Goal: Task Accomplishment & Management: Manage account settings

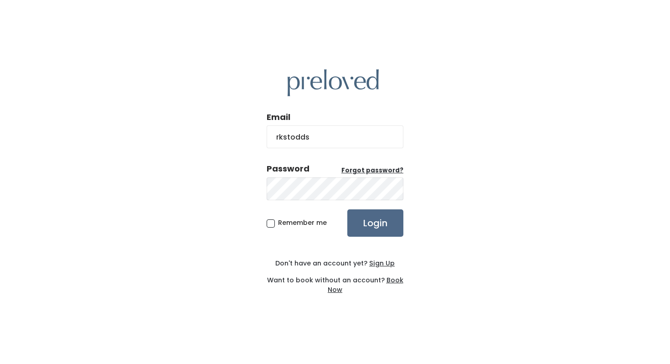
type input "[EMAIL_ADDRESS][DOMAIN_NAME]"
click at [377, 222] on input "Login" at bounding box center [375, 222] width 56 height 27
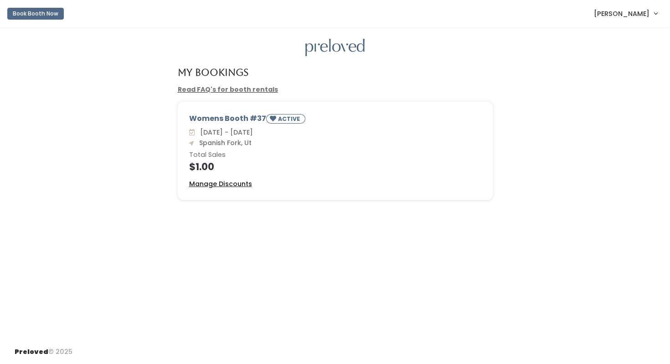
click at [227, 182] on u "Manage Discounts" at bounding box center [220, 183] width 63 height 9
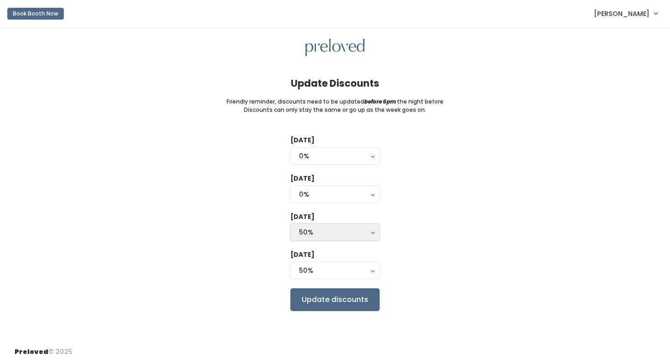
click at [375, 233] on button "50%" at bounding box center [334, 231] width 89 height 17
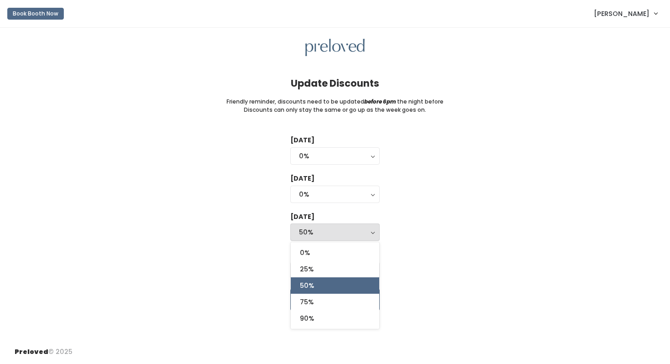
click at [360, 244] on div "0% 25% 50% 75% 90%" at bounding box center [334, 286] width 89 height 88
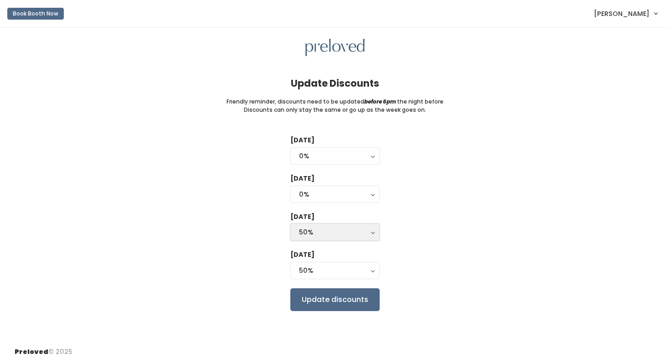
click at [375, 231] on button "50%" at bounding box center [334, 231] width 89 height 17
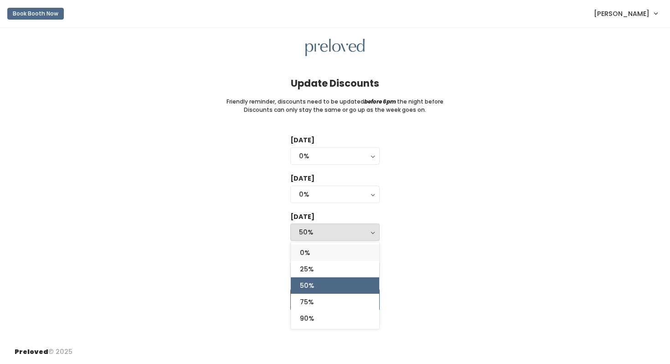
click at [299, 255] on link "0%" at bounding box center [335, 252] width 88 height 16
select select "0%"
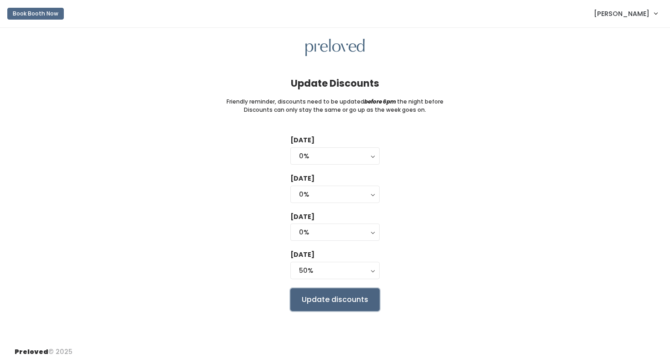
click at [339, 298] on input "Update discounts" at bounding box center [334, 299] width 89 height 23
